Goal: Information Seeking & Learning: Check status

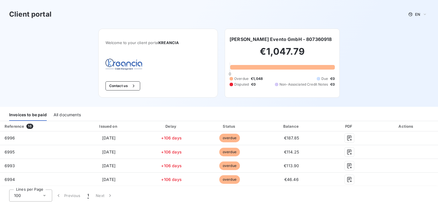
drag, startPoint x: 71, startPoint y: 114, endPoint x: 73, endPoint y: 116, distance: 3.3
click at [71, 113] on div "All documents" at bounding box center [67, 115] width 27 height 12
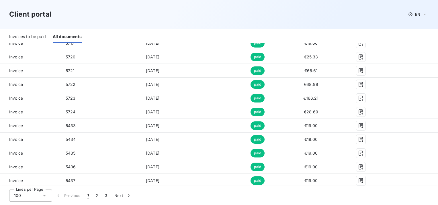
scroll to position [1321, 0]
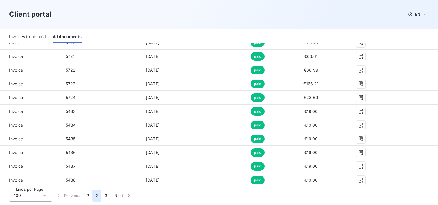
click at [97, 198] on button "2" at bounding box center [96, 196] width 9 height 12
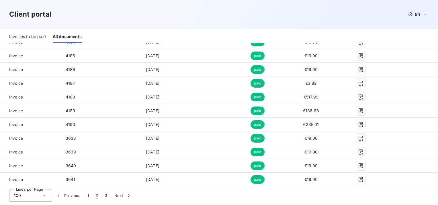
scroll to position [833, 0]
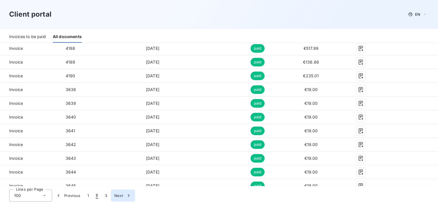
click at [120, 195] on button "Next" at bounding box center [123, 196] width 24 height 12
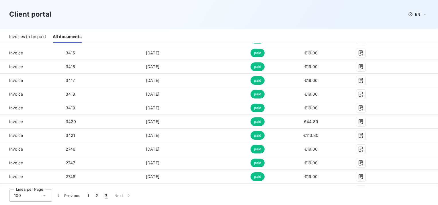
scroll to position [948, 0]
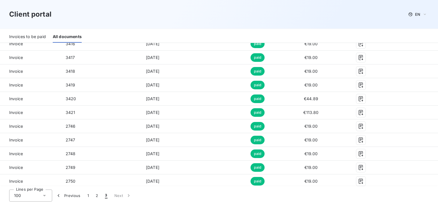
click at [48, 197] on div "100" at bounding box center [30, 196] width 43 height 12
click at [29, 181] on li "100" at bounding box center [30, 183] width 43 height 10
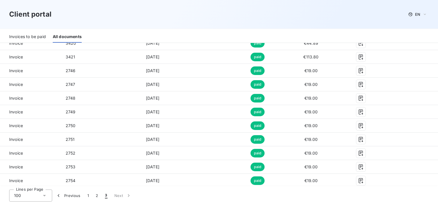
scroll to position [1128, 0]
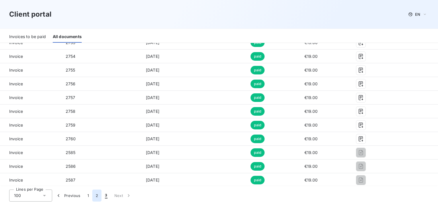
click at [96, 198] on button "2" at bounding box center [96, 196] width 9 height 12
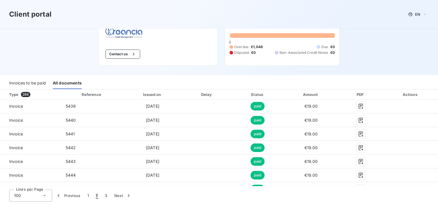
scroll to position [0, 0]
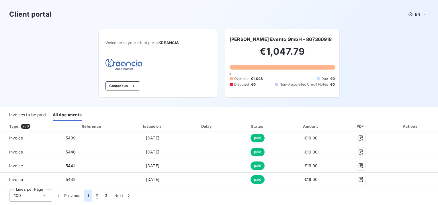
click at [88, 196] on button "1" at bounding box center [88, 196] width 8 height 12
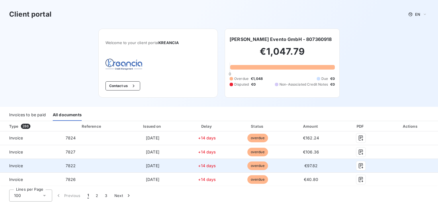
drag, startPoint x: 6, startPoint y: 125, endPoint x: 253, endPoint y: 171, distance: 251.1
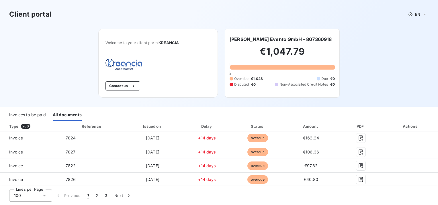
drag, startPoint x: 7, startPoint y: 128, endPoint x: 139, endPoint y: 126, distance: 132.5
click at [139, 126] on tr "Type 286 Reference Issued on Delay Status Amount PDF Actions" at bounding box center [219, 126] width 438 height 10
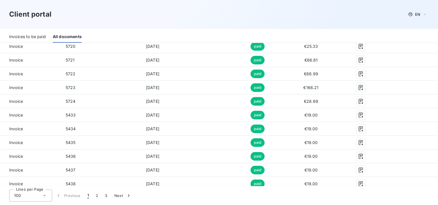
scroll to position [1321, 0]
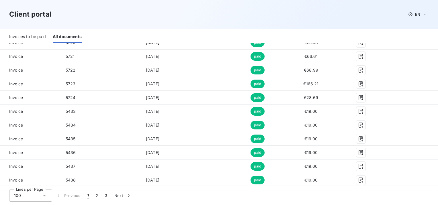
drag, startPoint x: 3, startPoint y: 137, endPoint x: 385, endPoint y: 208, distance: 388.0
click at [385, 205] on html "Client portal EN Welcome to your client portal KREANCIA Contact us [PERSON_NAME…" at bounding box center [219, 102] width 438 height 205
copy thead "Type 286 Reference Issued on Delay Status Amount PDF Actions"
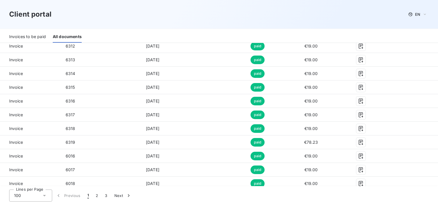
scroll to position [977, 0]
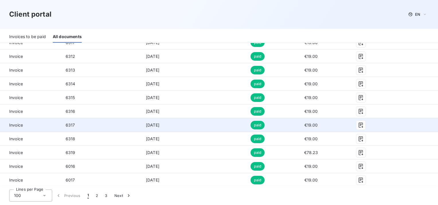
click at [206, 118] on td at bounding box center [207, 125] width 50 height 14
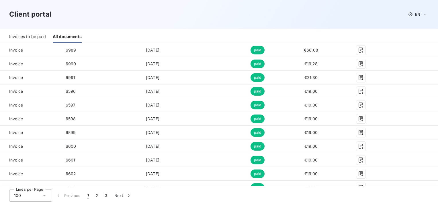
scroll to position [719, 0]
